Goal: Book appointment/travel/reservation

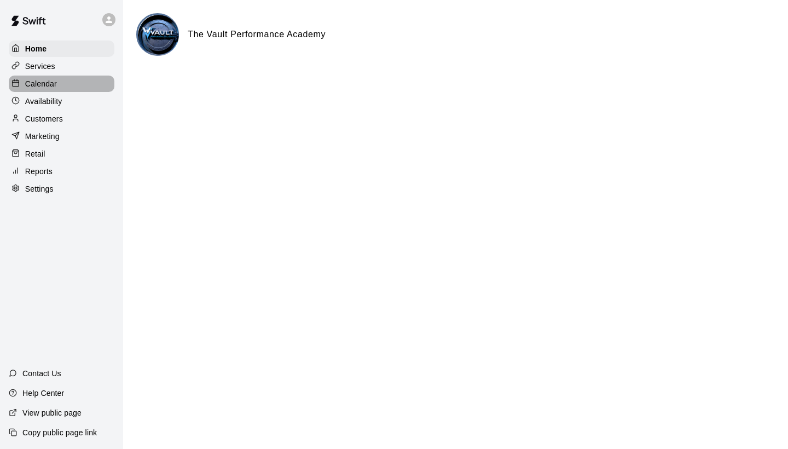
click at [41, 89] on div "Calendar" at bounding box center [62, 84] width 106 height 16
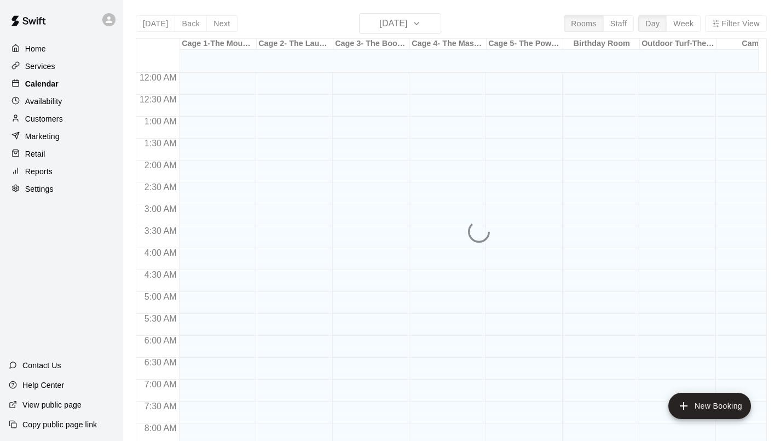
scroll to position [630, 0]
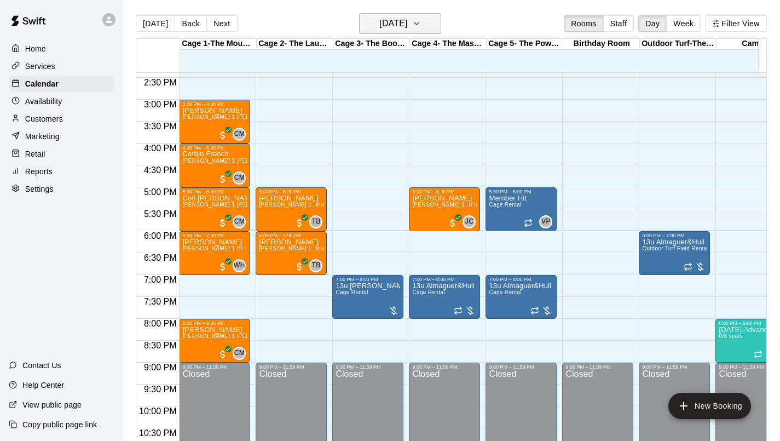
click at [394, 26] on h6 "[DATE]" at bounding box center [393, 23] width 28 height 15
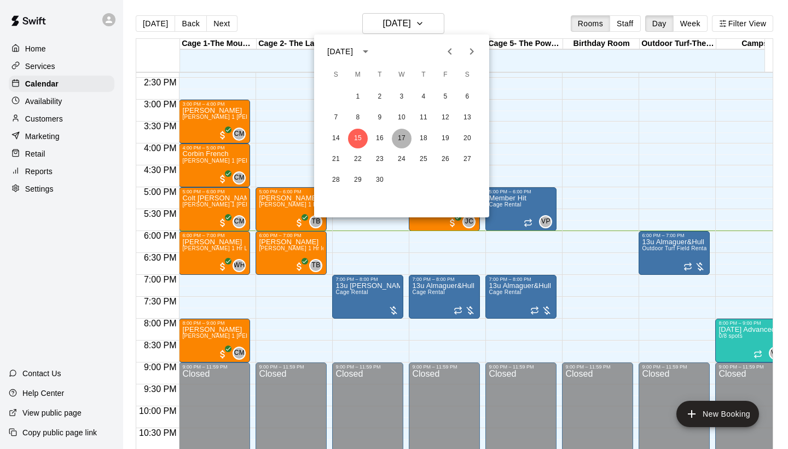
click at [408, 134] on button "17" at bounding box center [402, 139] width 20 height 20
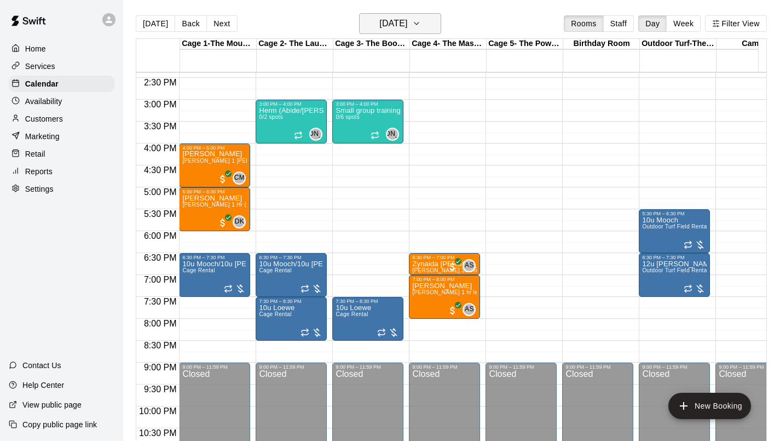
click at [391, 24] on h6 "[DATE]" at bounding box center [393, 23] width 28 height 15
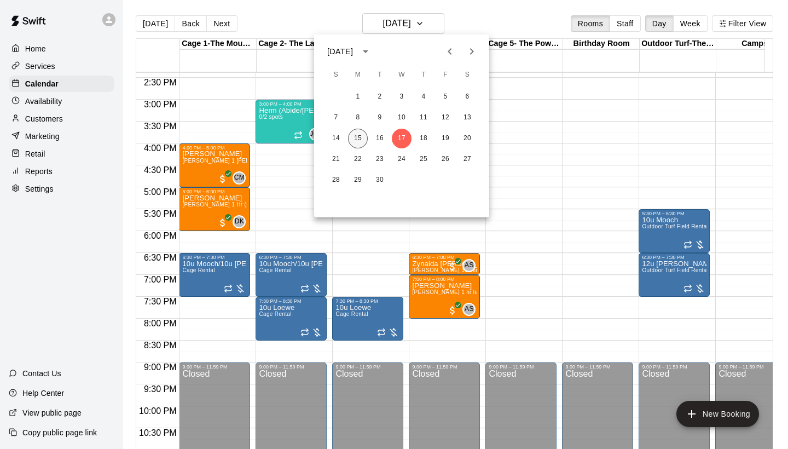
click at [363, 141] on button "15" at bounding box center [358, 139] width 20 height 20
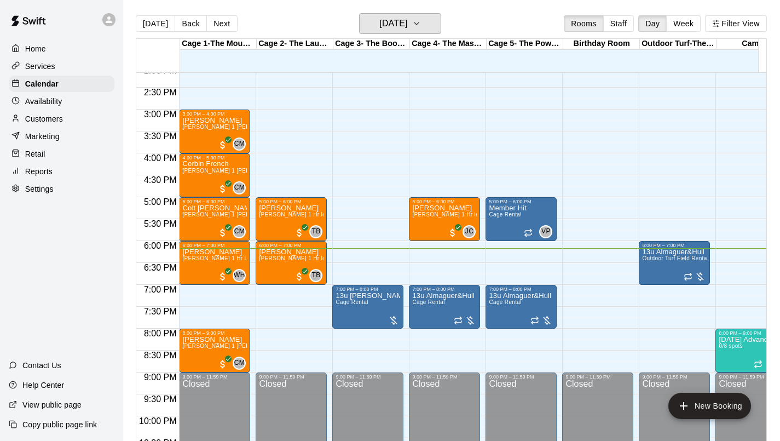
scroll to position [620, 0]
click at [407, 20] on h6 "[DATE]" at bounding box center [393, 23] width 28 height 15
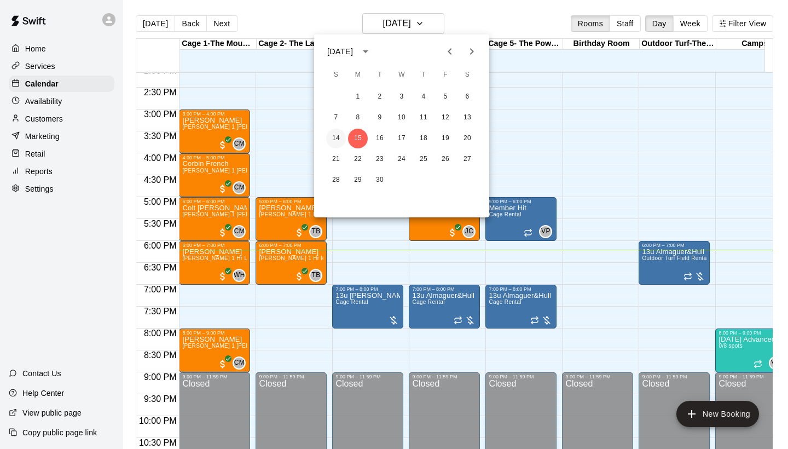
click at [334, 135] on button "14" at bounding box center [336, 139] width 20 height 20
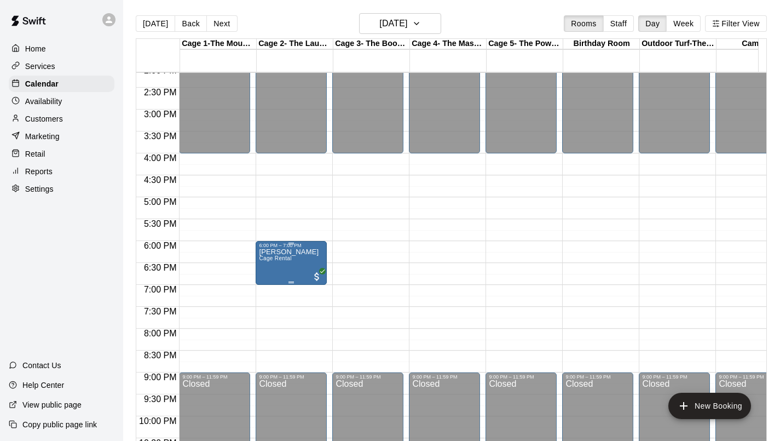
click at [292, 252] on p "[PERSON_NAME]" at bounding box center [289, 252] width 60 height 0
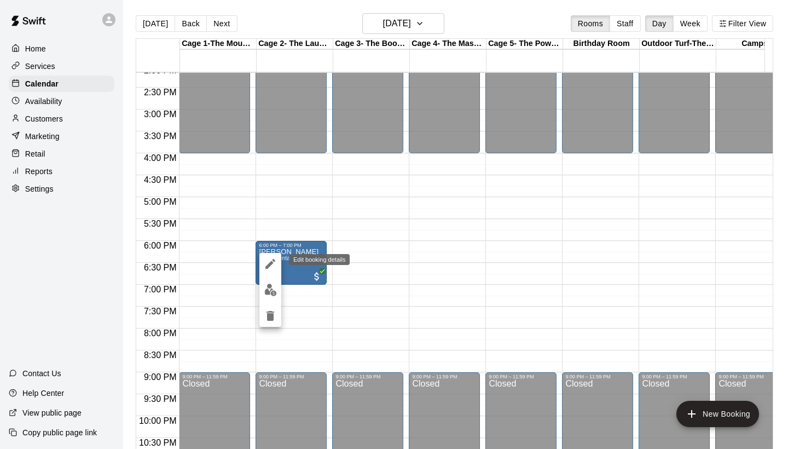
click at [269, 263] on icon "edit" at bounding box center [270, 263] width 13 height 13
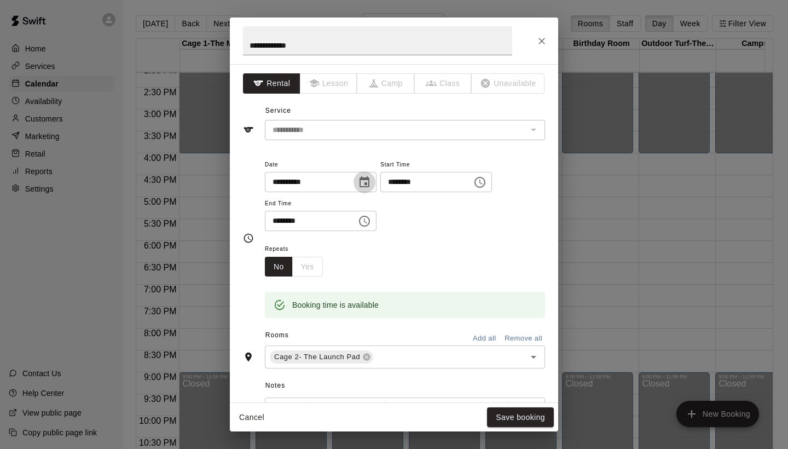
click at [366, 182] on icon "Choose date, selected date is Sep 14, 2025" at bounding box center [365, 181] width 10 height 11
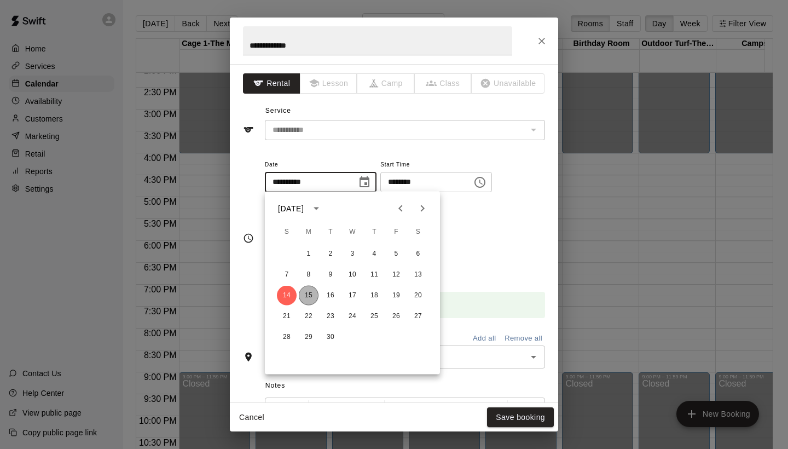
click at [309, 299] on button "15" at bounding box center [309, 296] width 20 height 20
type input "**********"
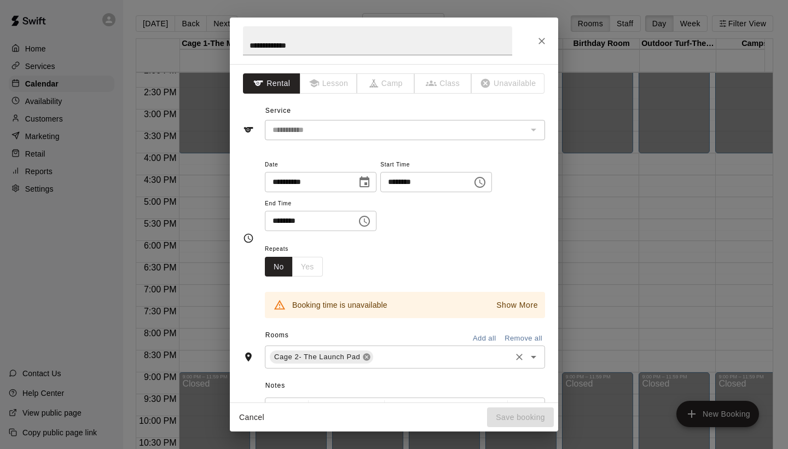
click at [368, 357] on icon at bounding box center [366, 357] width 7 height 7
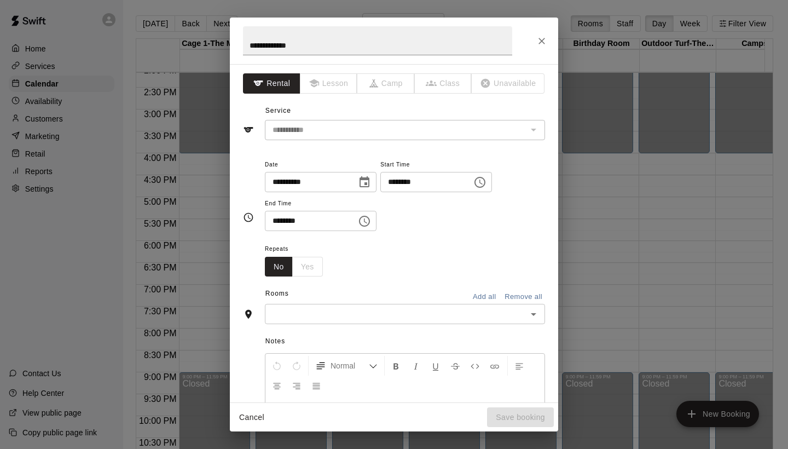
click at [531, 313] on icon "Open" at bounding box center [533, 314] width 5 height 3
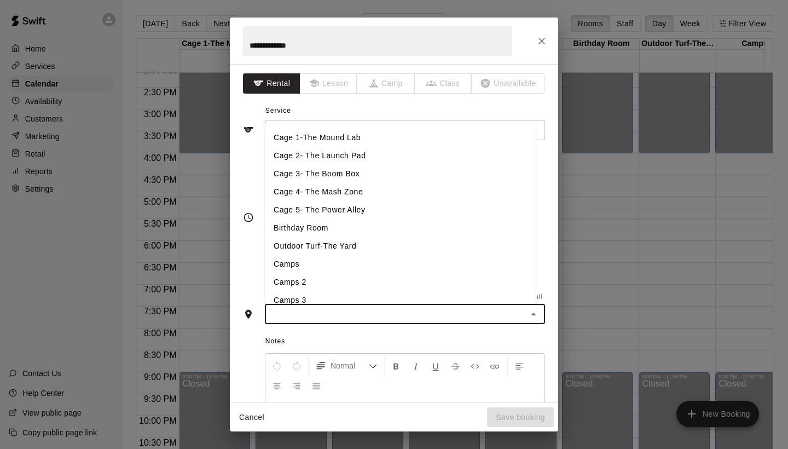
click at [317, 173] on li "Cage 3- The Boom Box" at bounding box center [401, 174] width 272 height 18
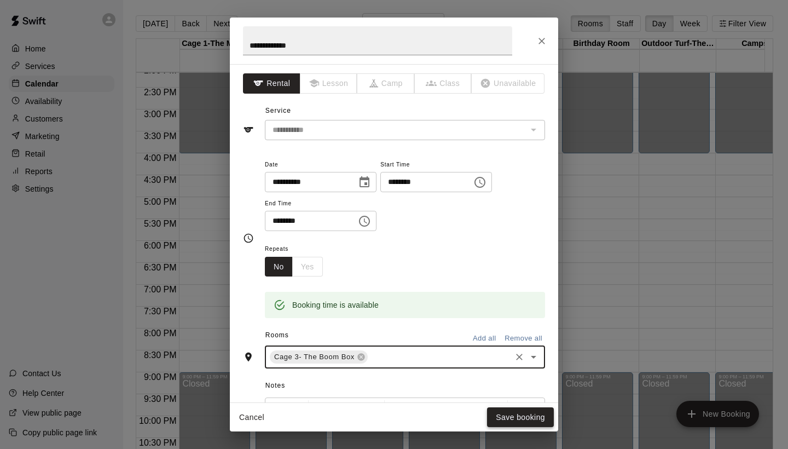
click at [509, 415] on button "Save booking" at bounding box center [520, 417] width 67 height 20
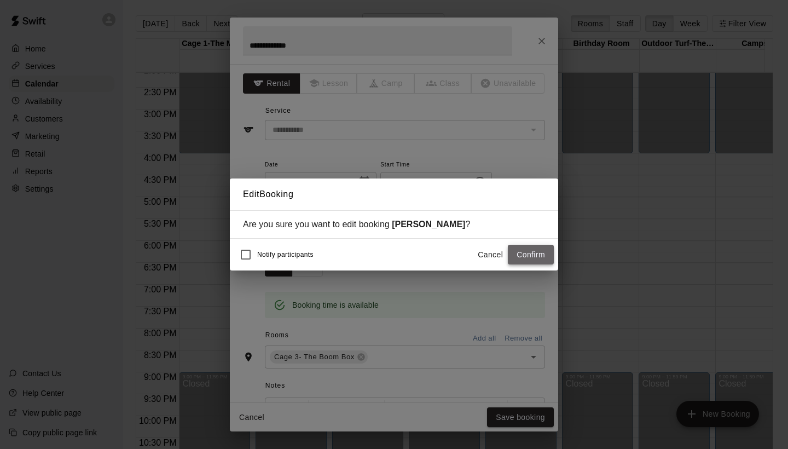
click at [534, 258] on button "Confirm" at bounding box center [531, 255] width 46 height 20
